Goal: Transaction & Acquisition: Purchase product/service

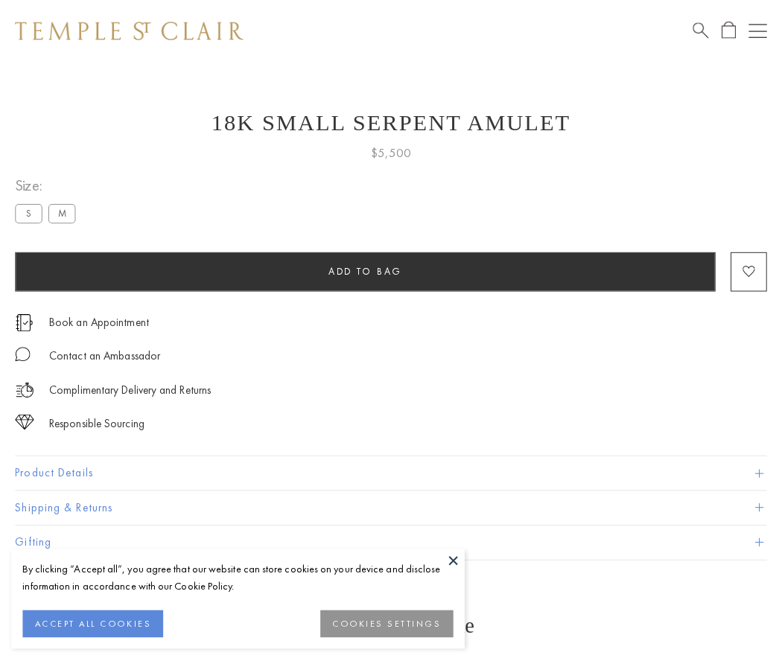
scroll to position [60, 0]
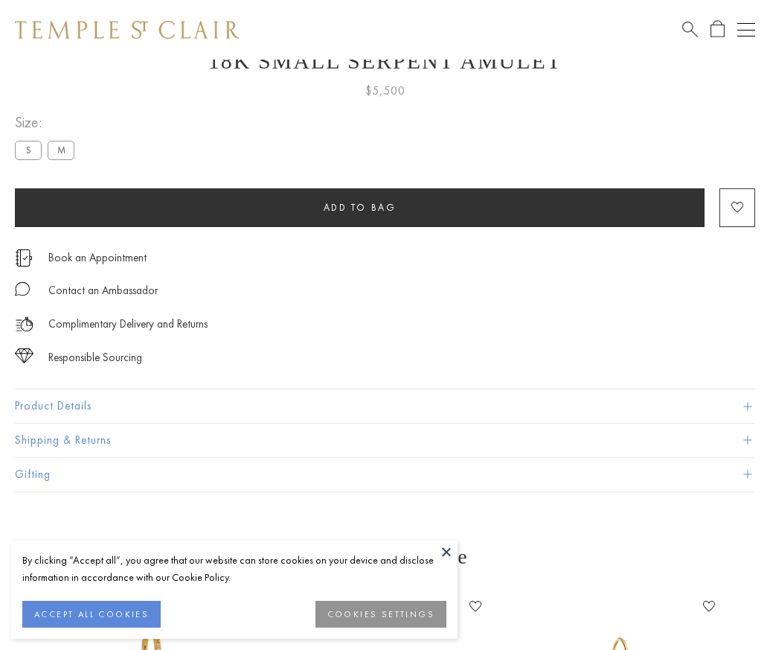
click at [360, 207] on span "Add to bag" at bounding box center [360, 207] width 73 height 13
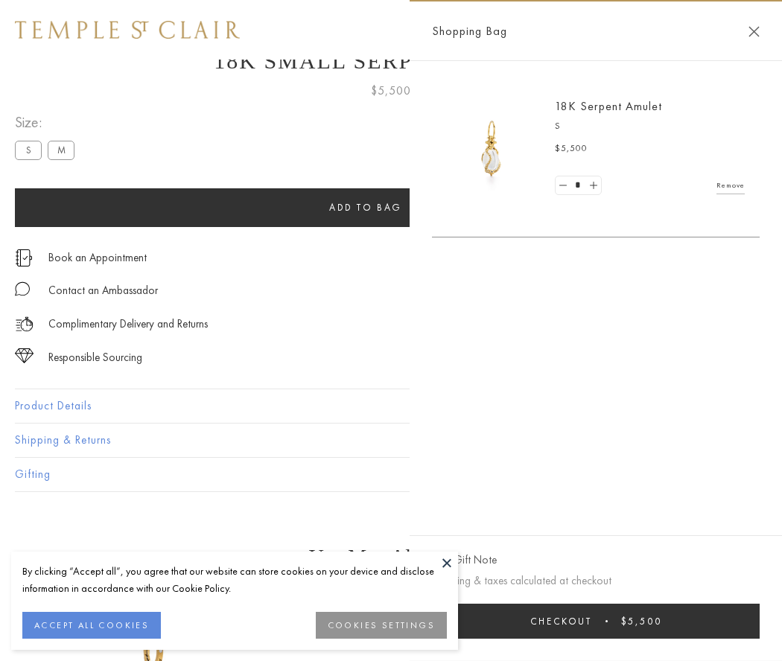
click at [599, 621] on button "Checkout $5,500" at bounding box center [596, 621] width 328 height 35
